Goal: Check status

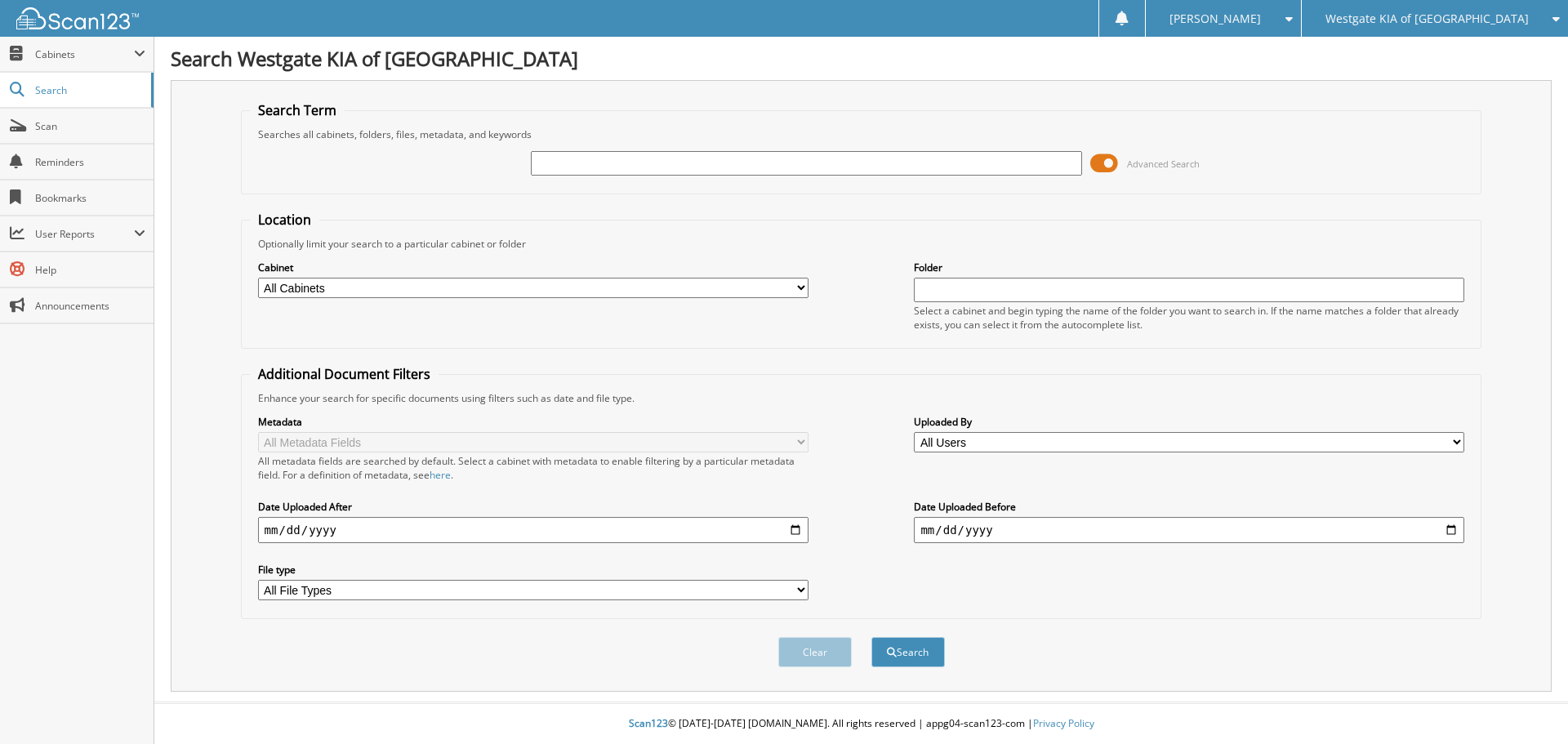
click at [1434, 20] on span "Westgate KIA of [GEOGRAPHIC_DATA]" at bounding box center [1427, 19] width 203 height 10
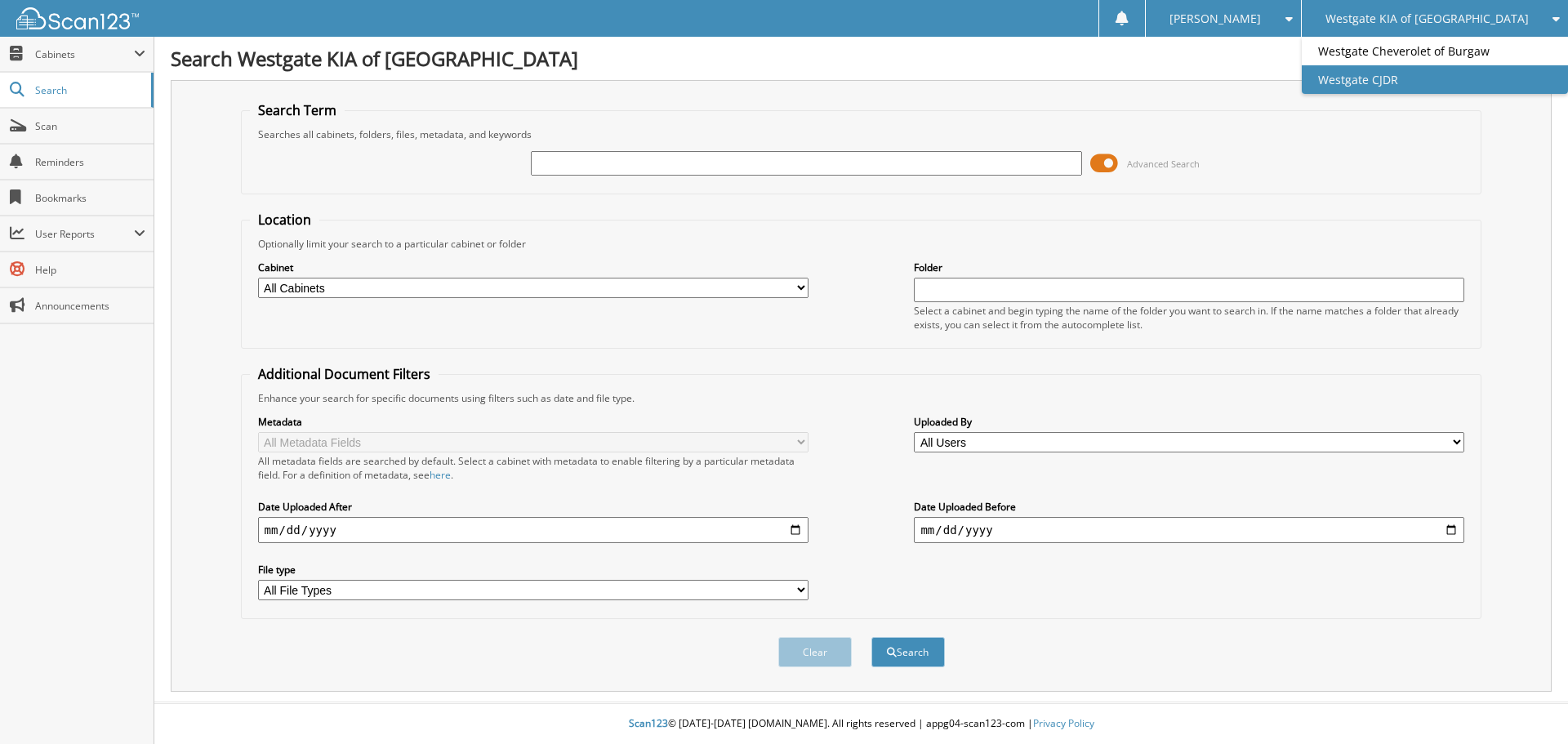
click at [1448, 75] on link "Westgate CJDR" at bounding box center [1435, 79] width 267 height 29
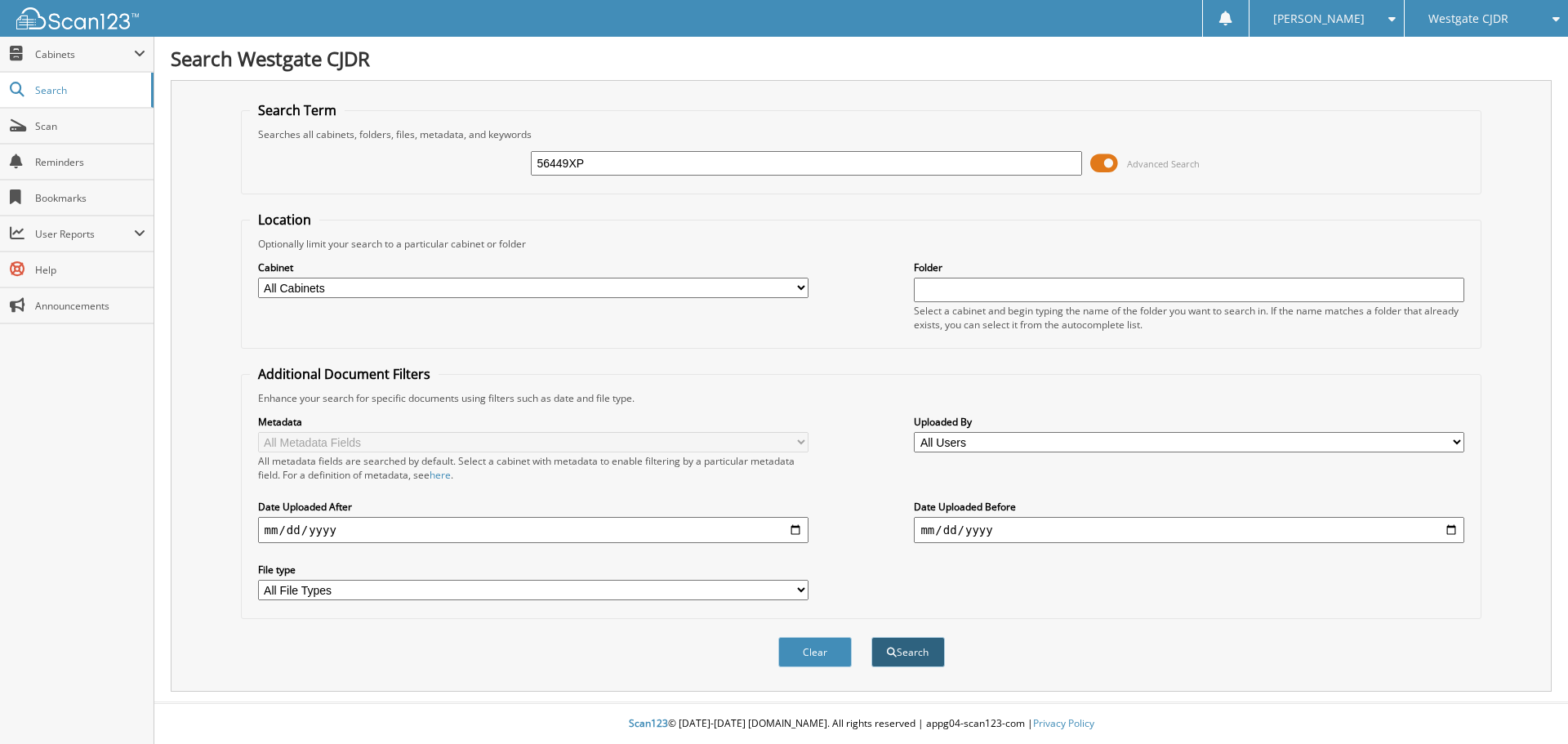
type input "56449XP"
click at [910, 651] on button "Search" at bounding box center [908, 652] width 73 height 30
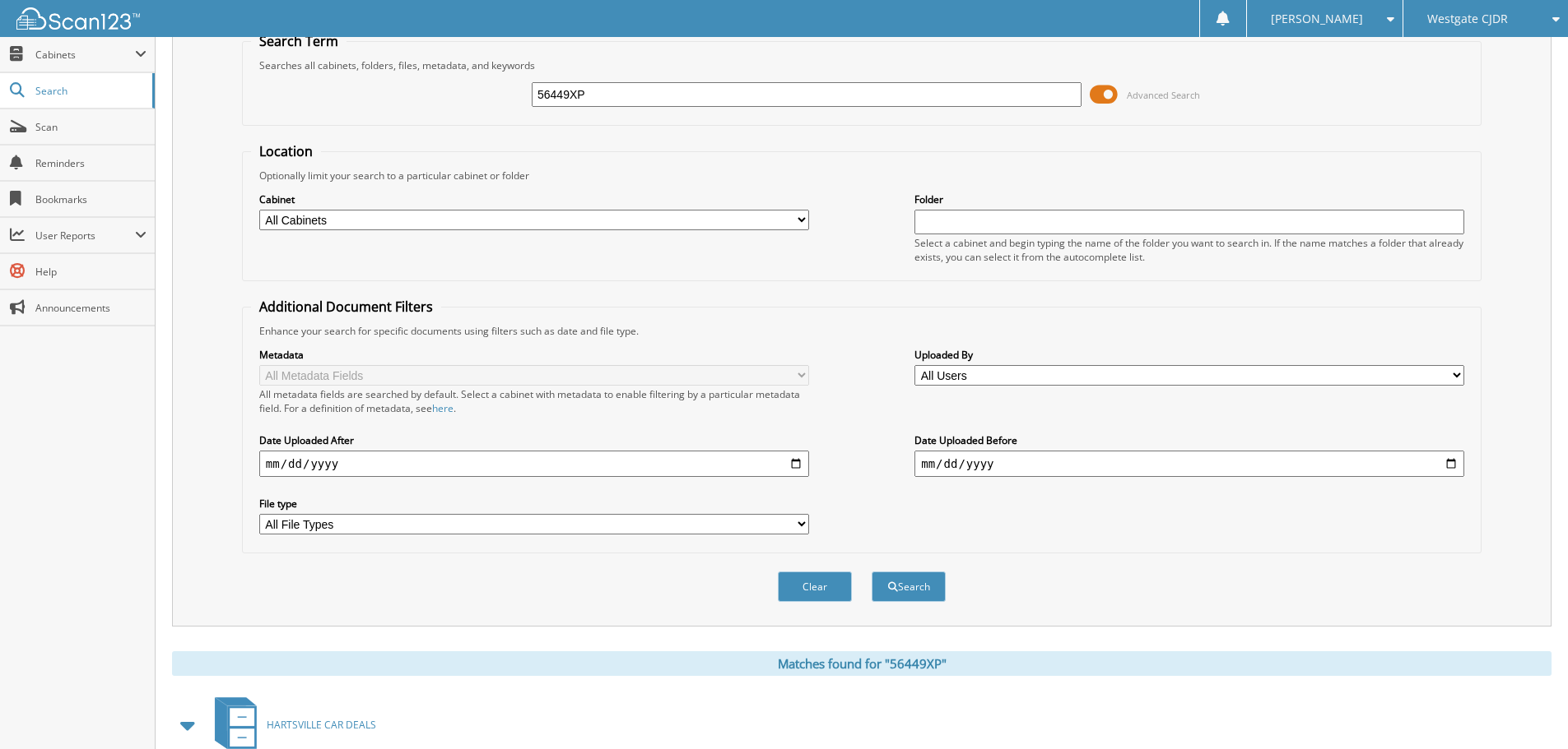
scroll to position [234, 0]
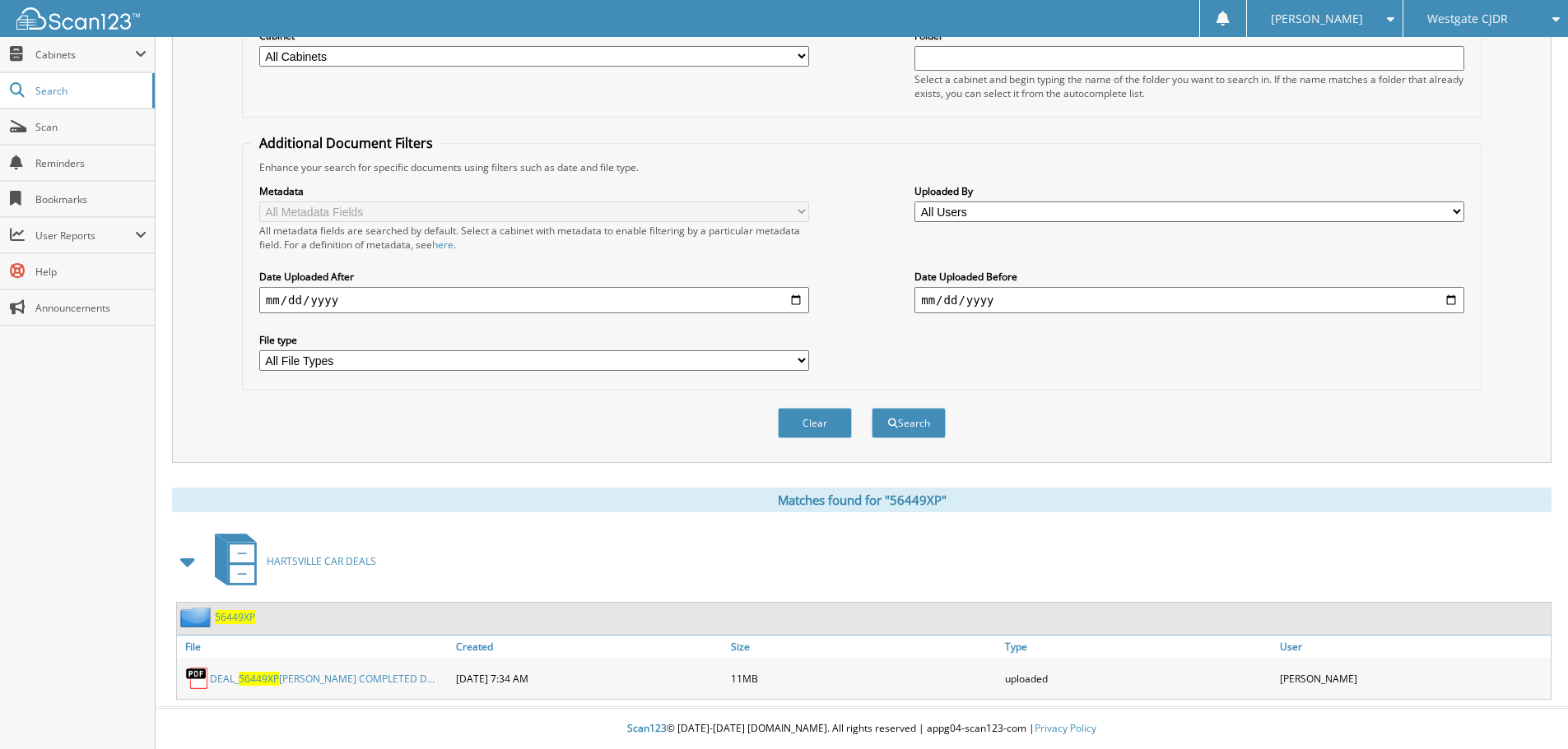
click at [286, 679] on link "DEAL_ 56449XP [PERSON_NAME] COMPLETED D..." at bounding box center [323, 679] width 225 height 14
